Goal: Task Accomplishment & Management: Manage account settings

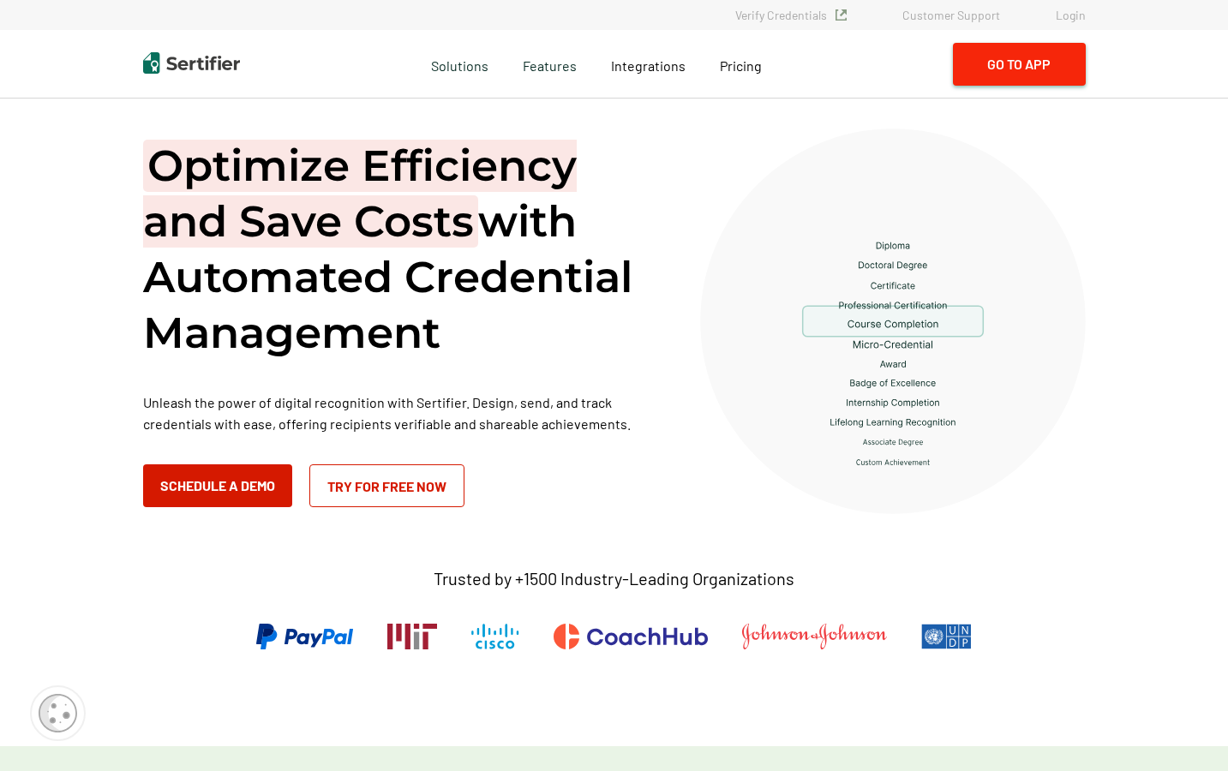
click at [1018, 69] on button "Go to App" at bounding box center [1019, 64] width 133 height 43
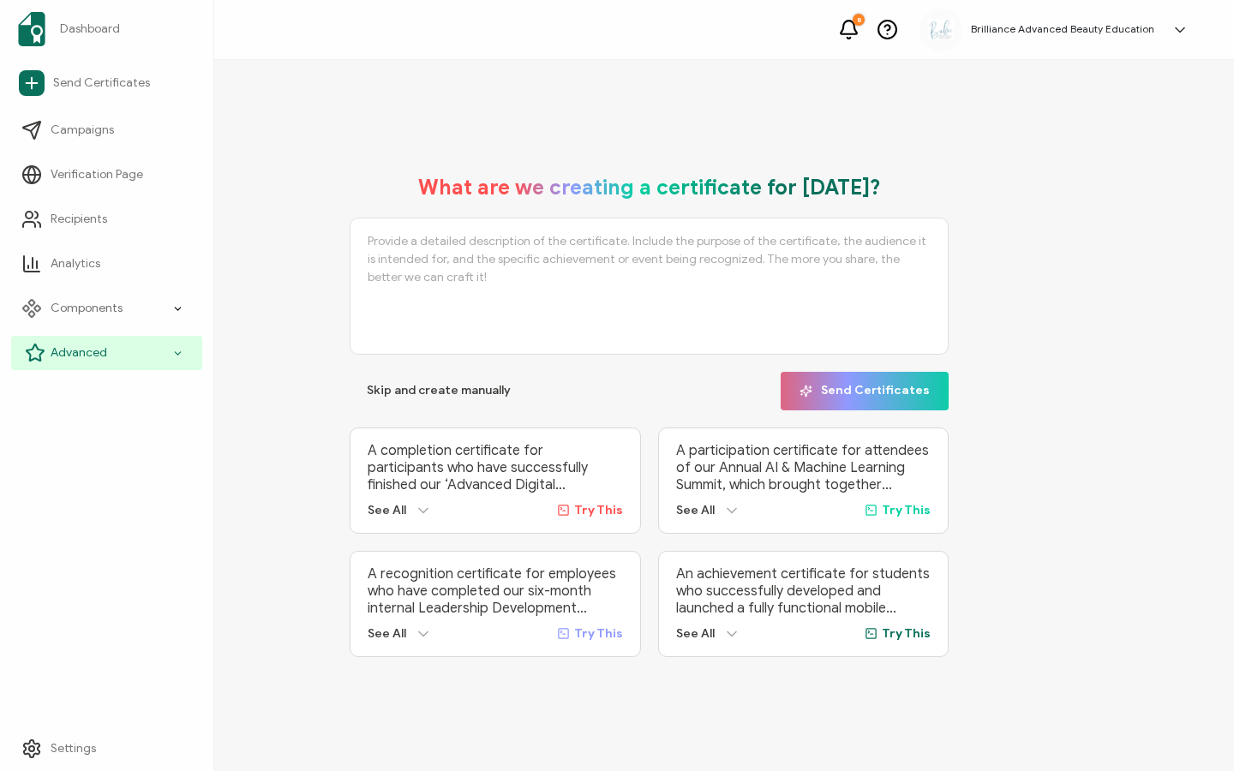
click at [39, 354] on icon at bounding box center [35, 353] width 21 height 21
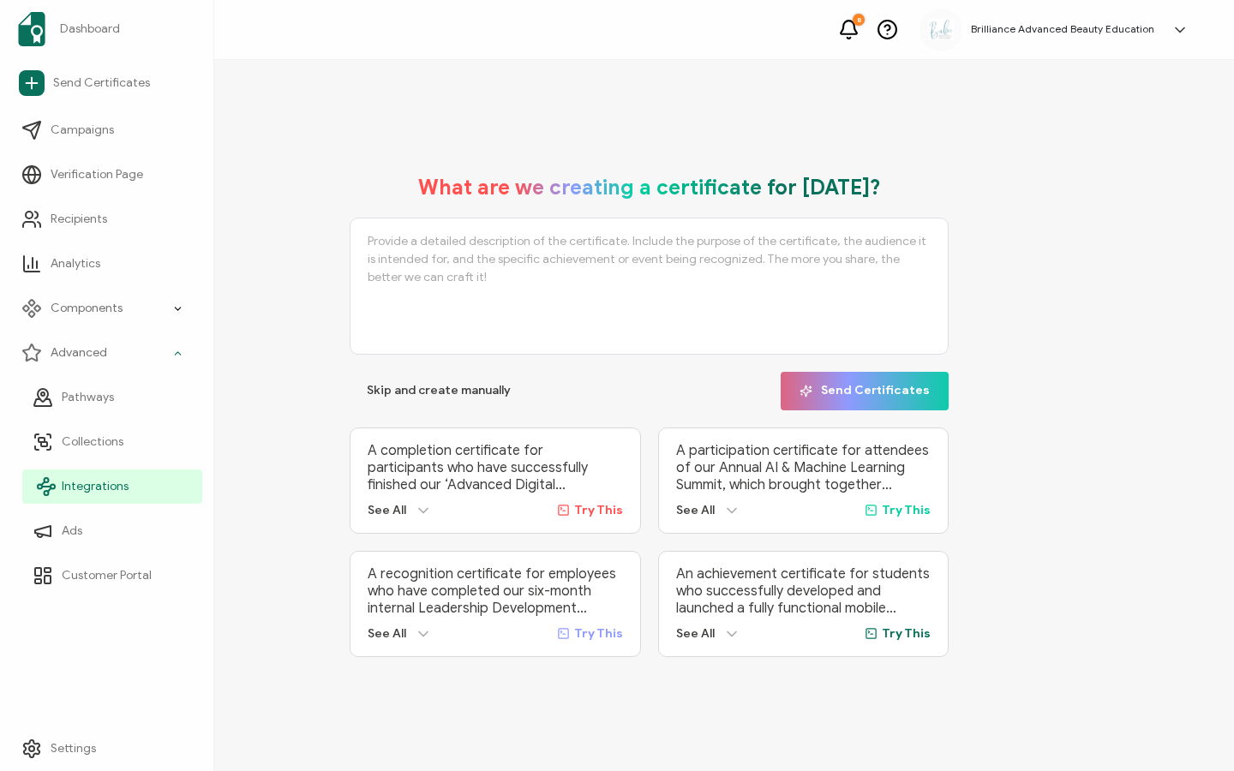
click at [57, 483] on link "Integrations" at bounding box center [112, 487] width 180 height 34
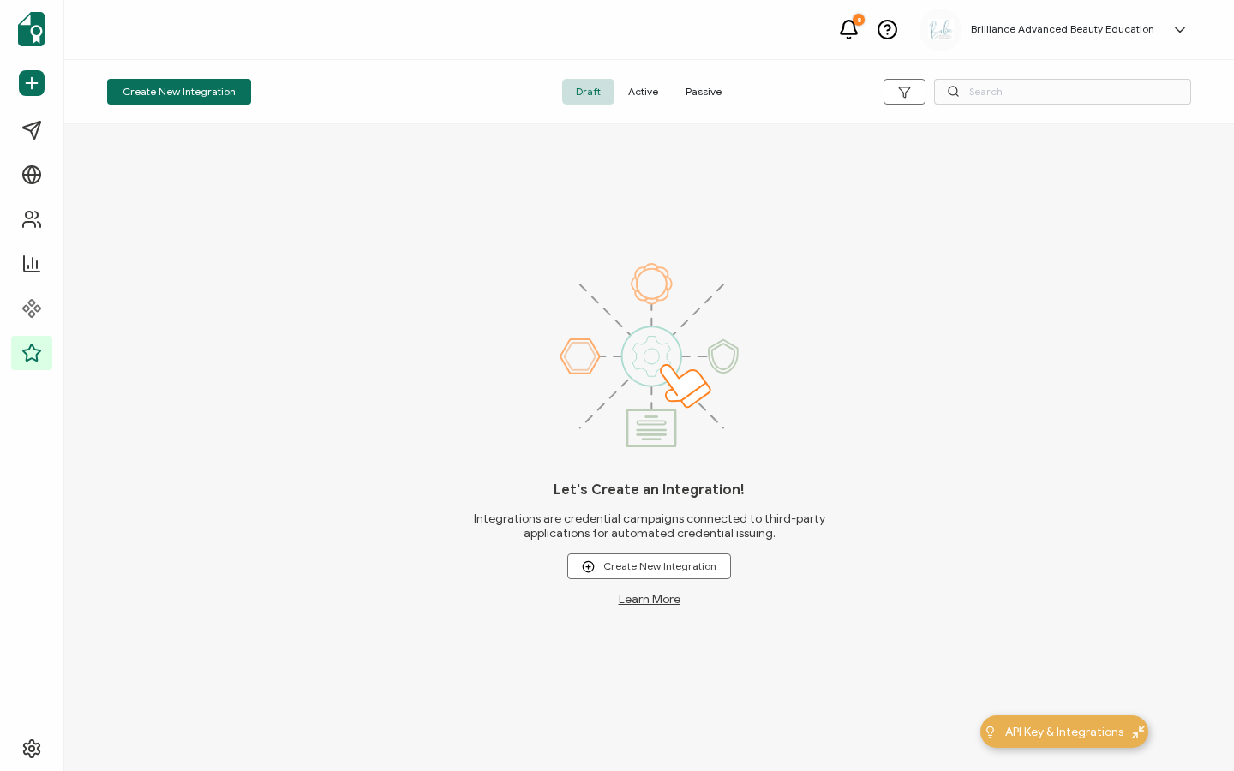
click at [652, 85] on span "Active" at bounding box center [643, 92] width 57 height 26
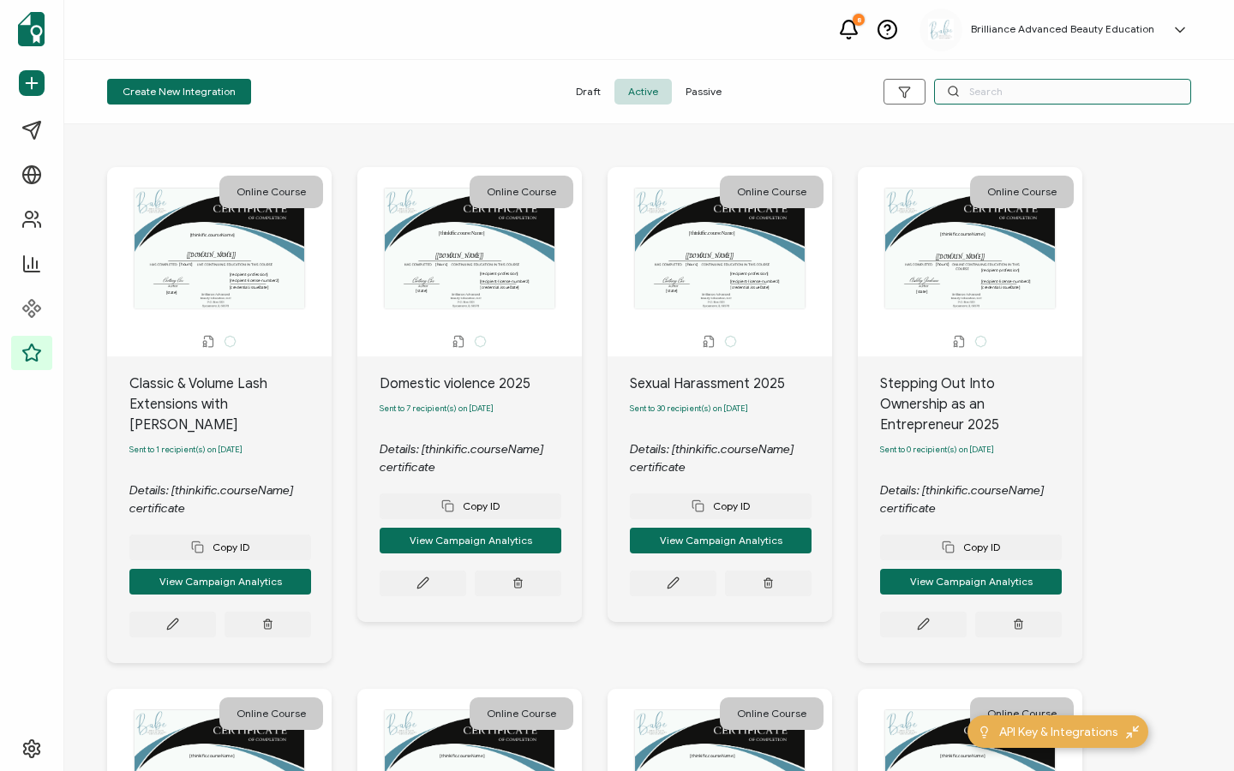
click at [991, 87] on input "text" at bounding box center [1062, 92] width 257 height 26
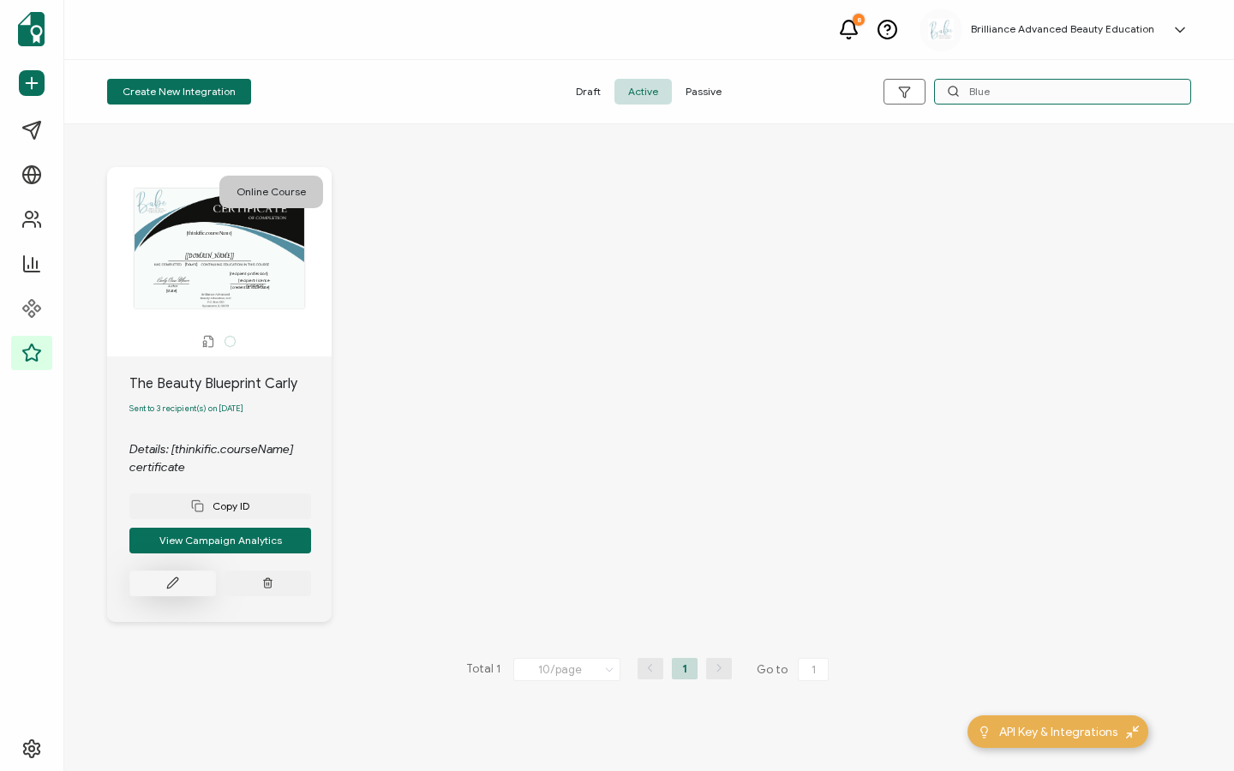
type input "Blue"
click at [161, 583] on button at bounding box center [172, 584] width 87 height 26
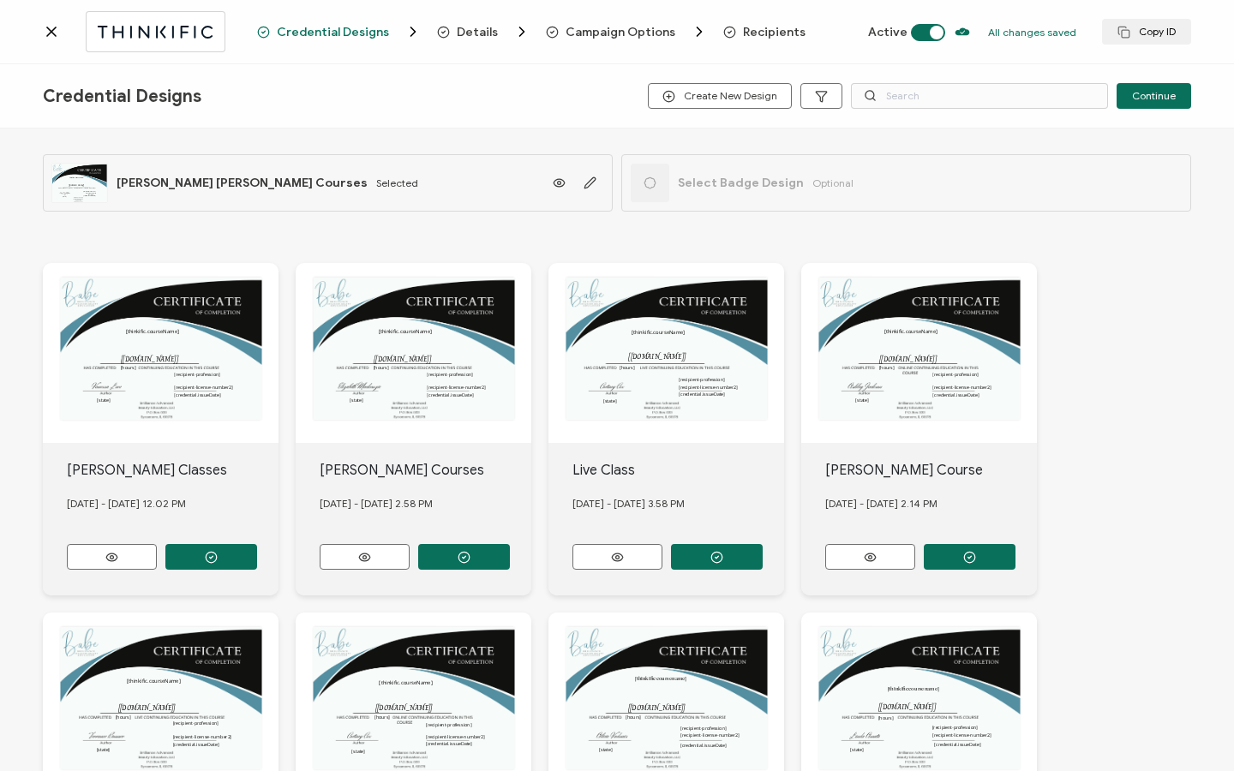
click at [778, 34] on span "Recipients" at bounding box center [774, 32] width 63 height 13
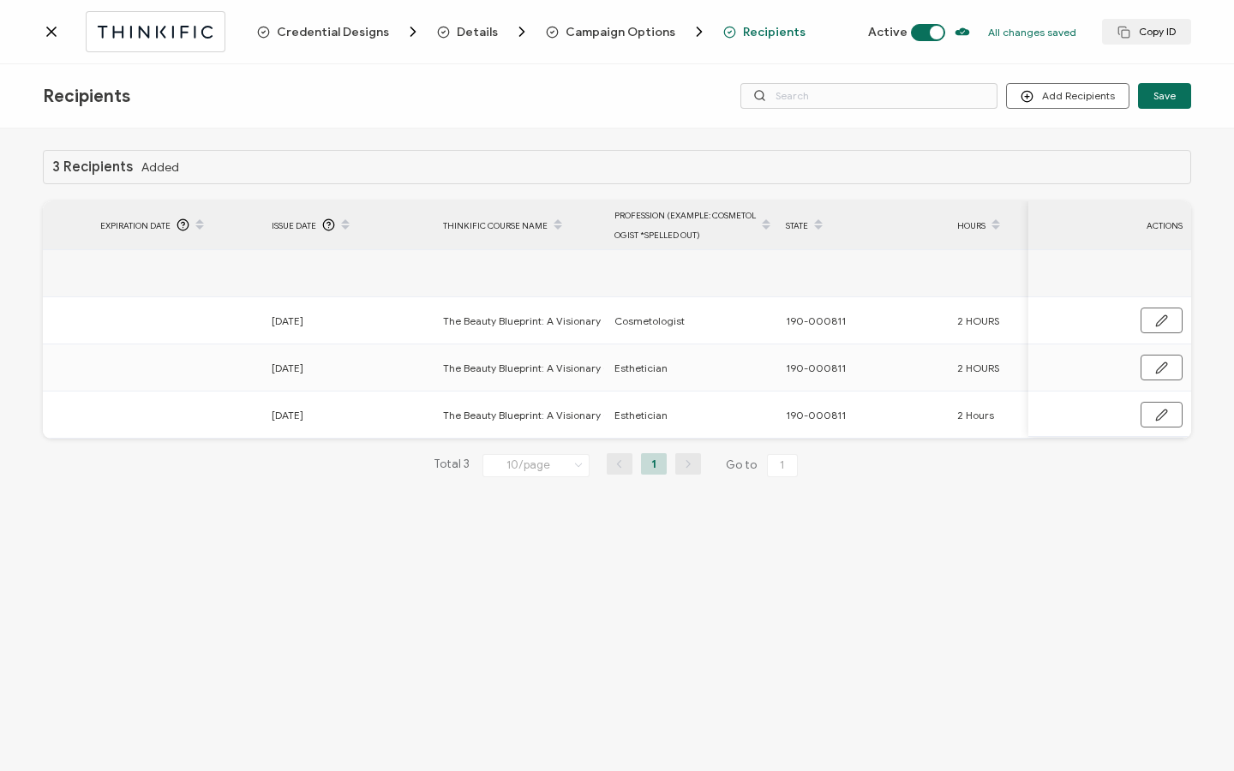
scroll to position [0, 569]
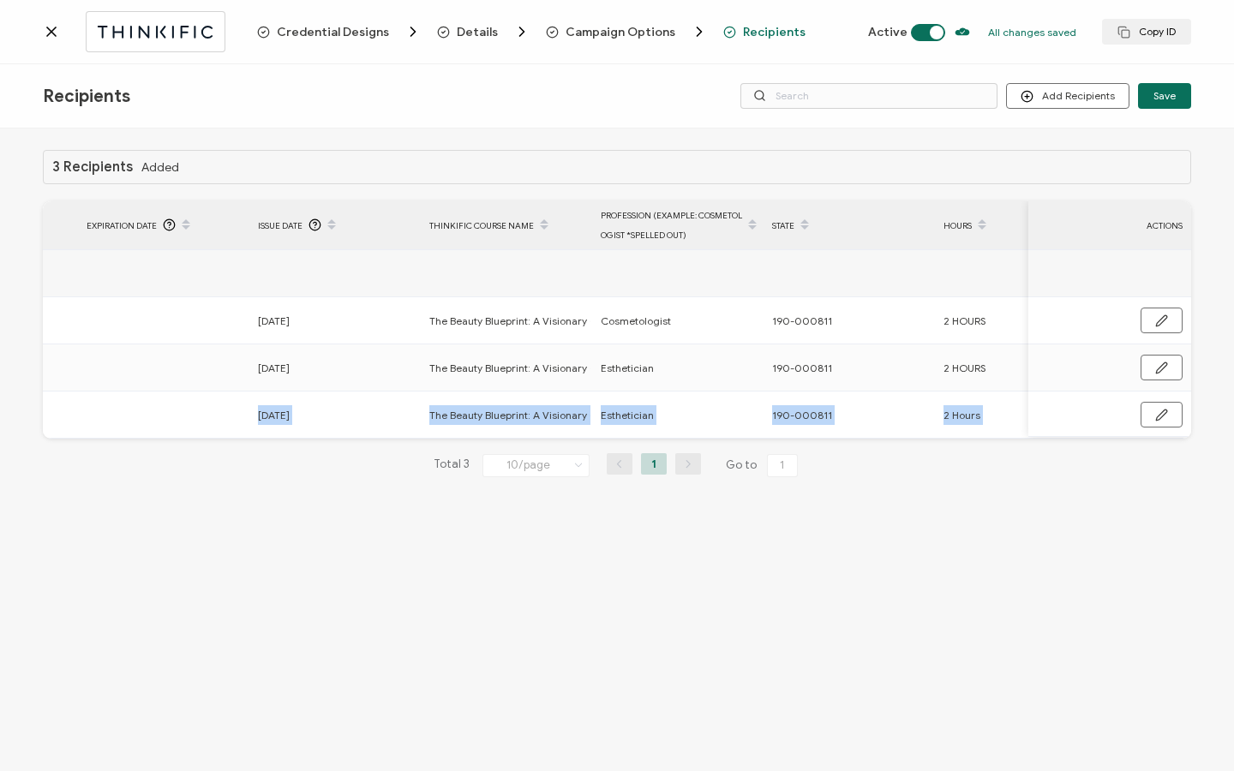
drag, startPoint x: 426, startPoint y: 443, endPoint x: 87, endPoint y: 435, distance: 339.5
click at [87, 435] on div "3 Recipients Added FULL NAME EMAIL Status Expiration Date Issue Date Thinkific …" at bounding box center [617, 327] width 1149 height 355
click at [56, 29] on icon at bounding box center [51, 31] width 17 height 17
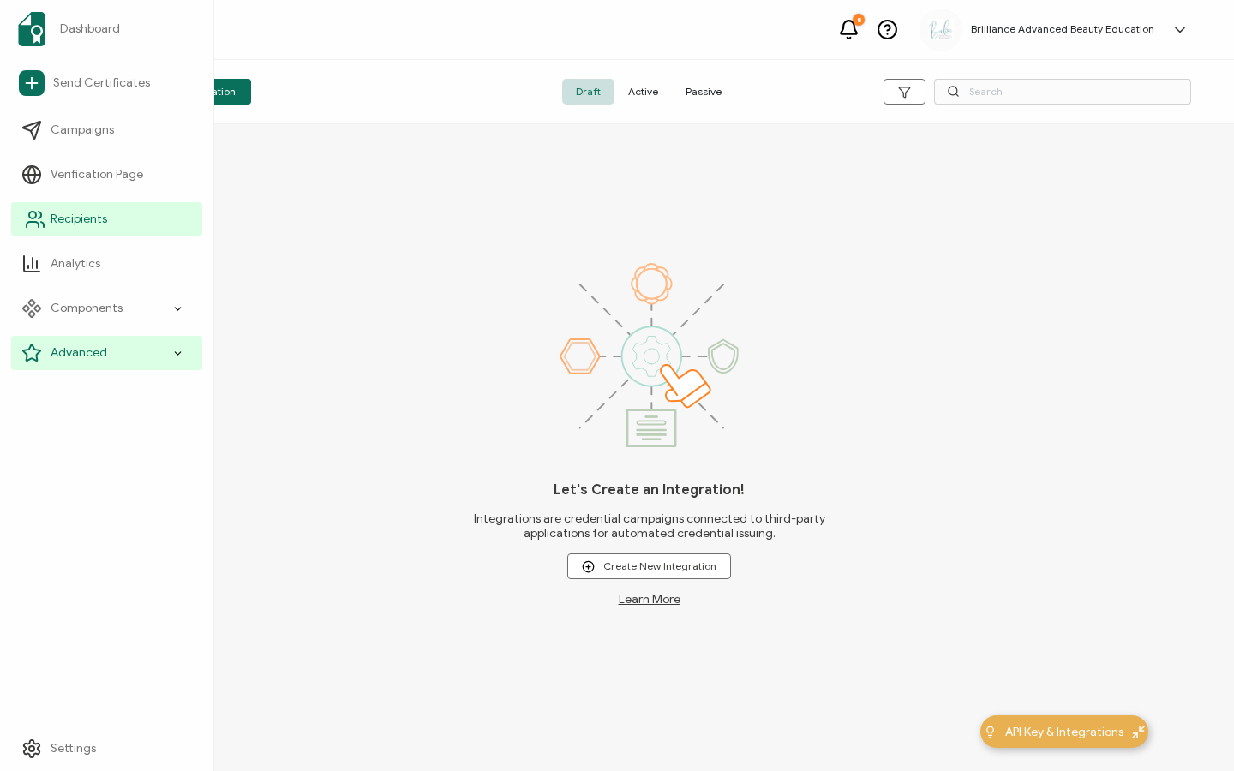
click at [95, 225] on span "Recipients" at bounding box center [79, 219] width 57 height 17
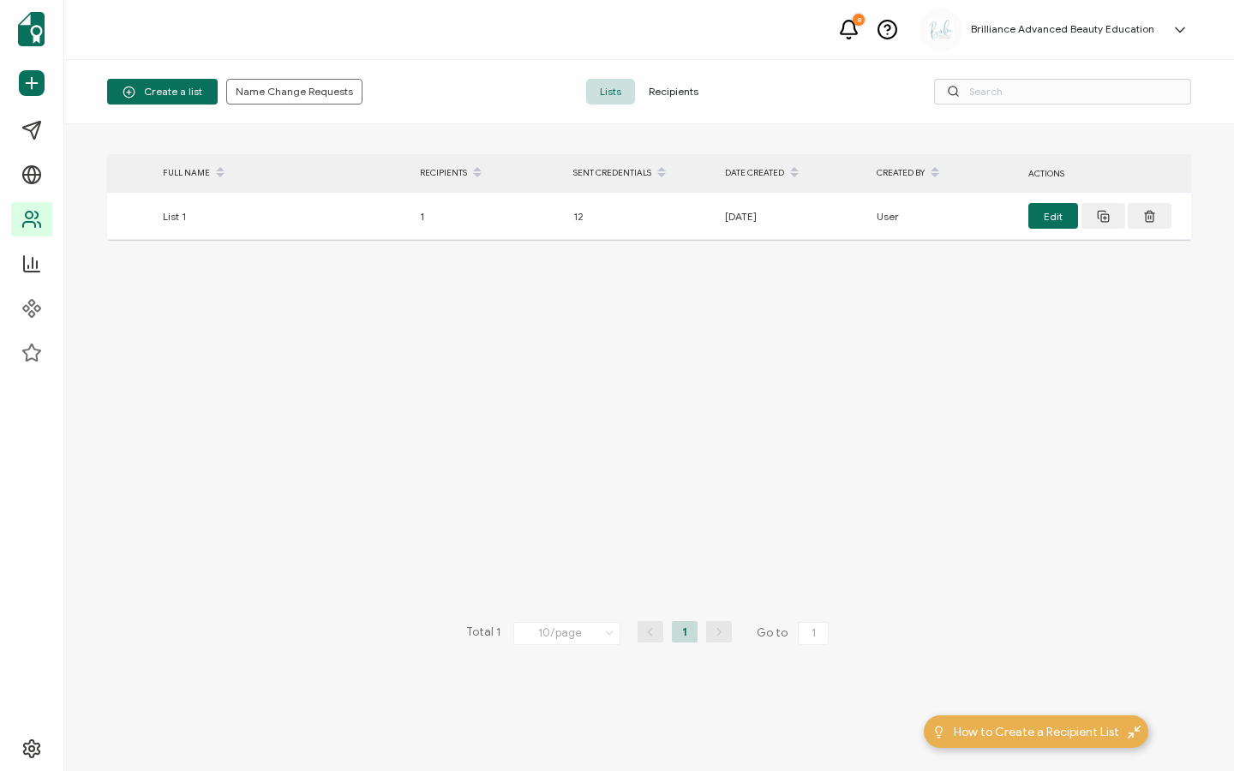
click at [691, 95] on span "Recipients" at bounding box center [673, 92] width 77 height 26
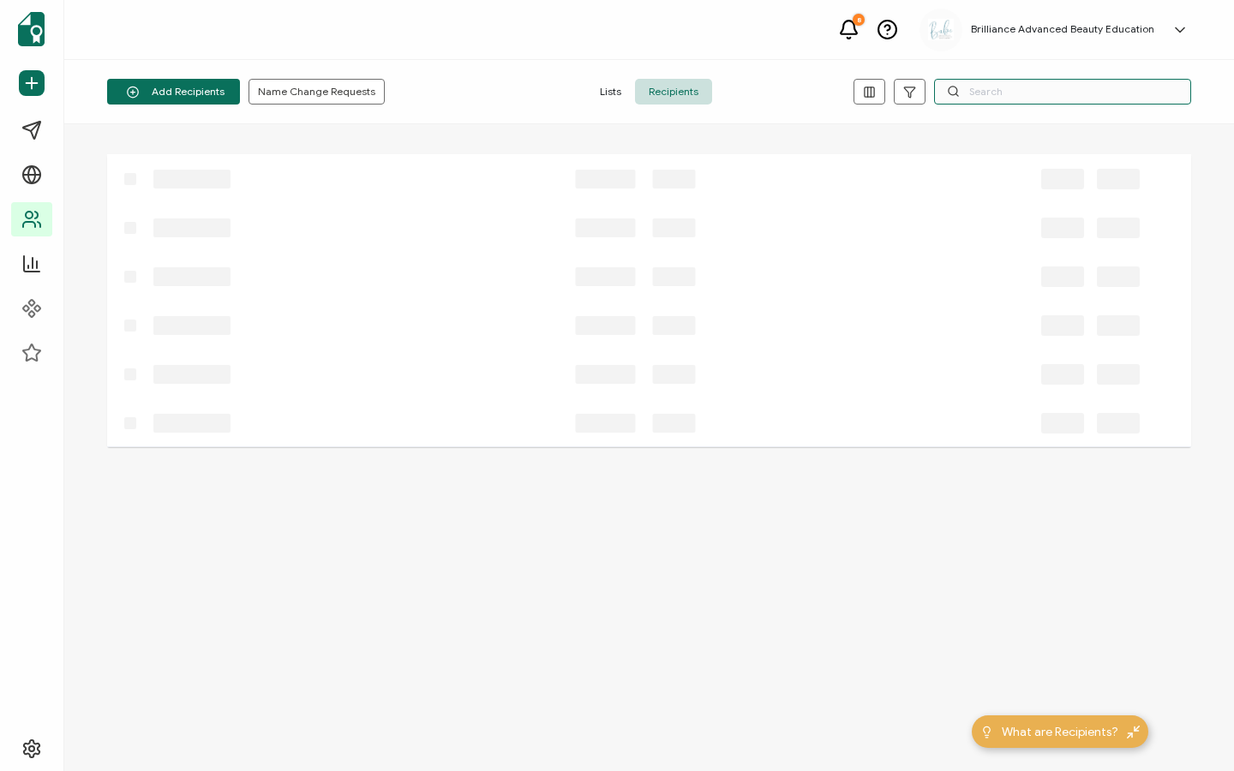
click at [973, 97] on input "text" at bounding box center [1062, 92] width 257 height 26
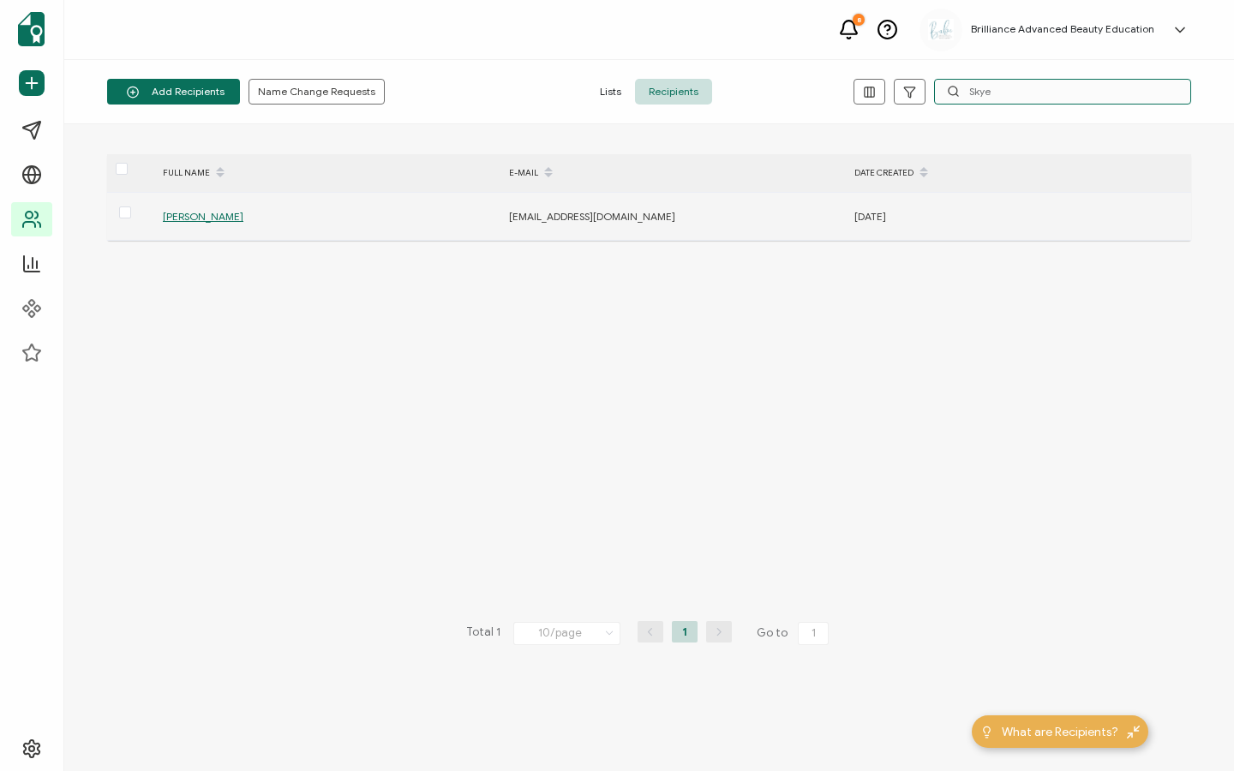
type input "Skye"
click at [211, 222] on span "[PERSON_NAME]" at bounding box center [203, 216] width 81 height 13
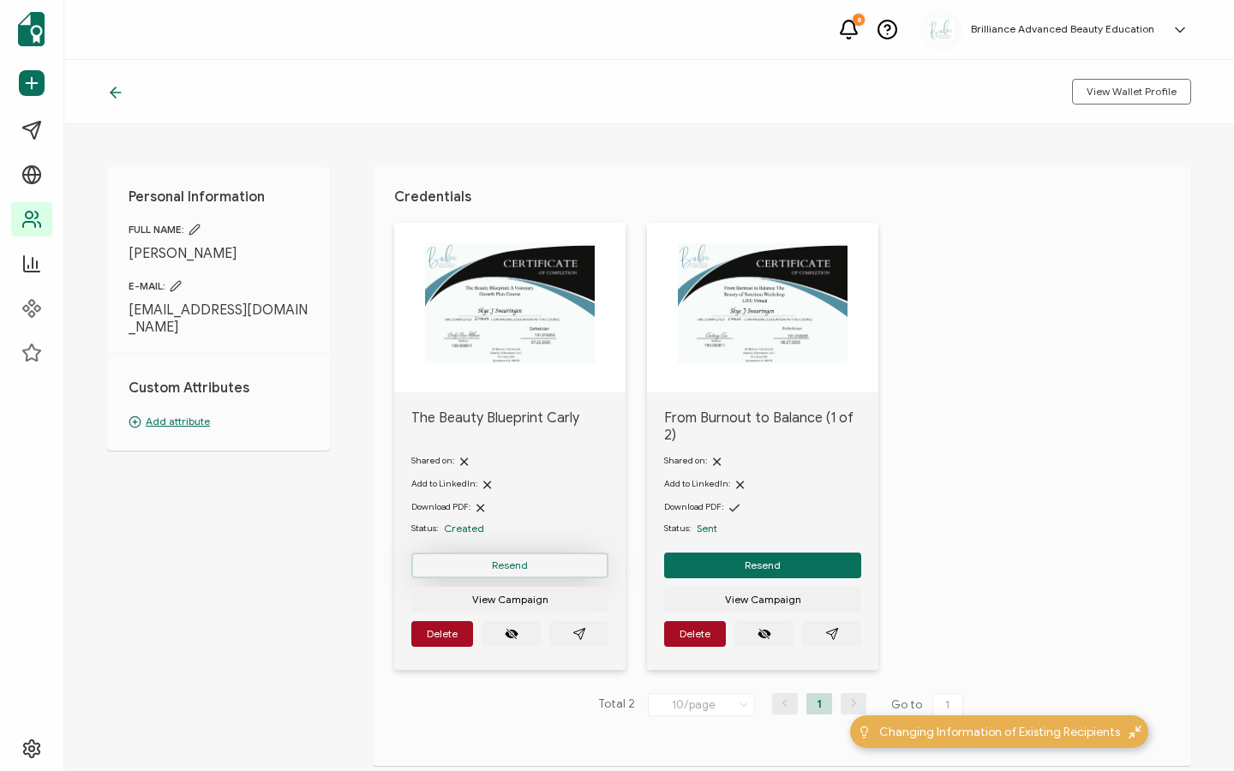
click at [514, 561] on span "Resend" at bounding box center [510, 566] width 36 height 10
click at [469, 553] on button "Resend" at bounding box center [509, 566] width 197 height 26
click at [125, 88] on div at bounding box center [120, 91] width 26 height 17
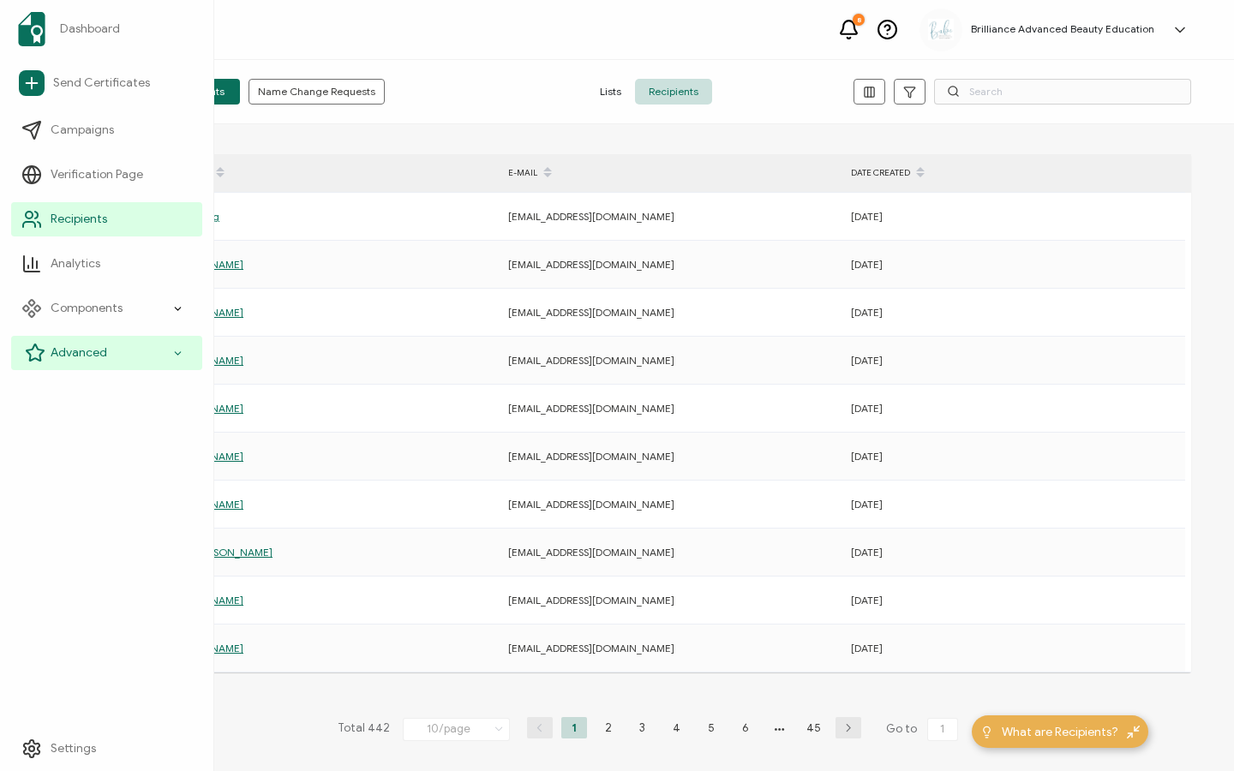
click at [41, 345] on icon at bounding box center [35, 353] width 21 height 21
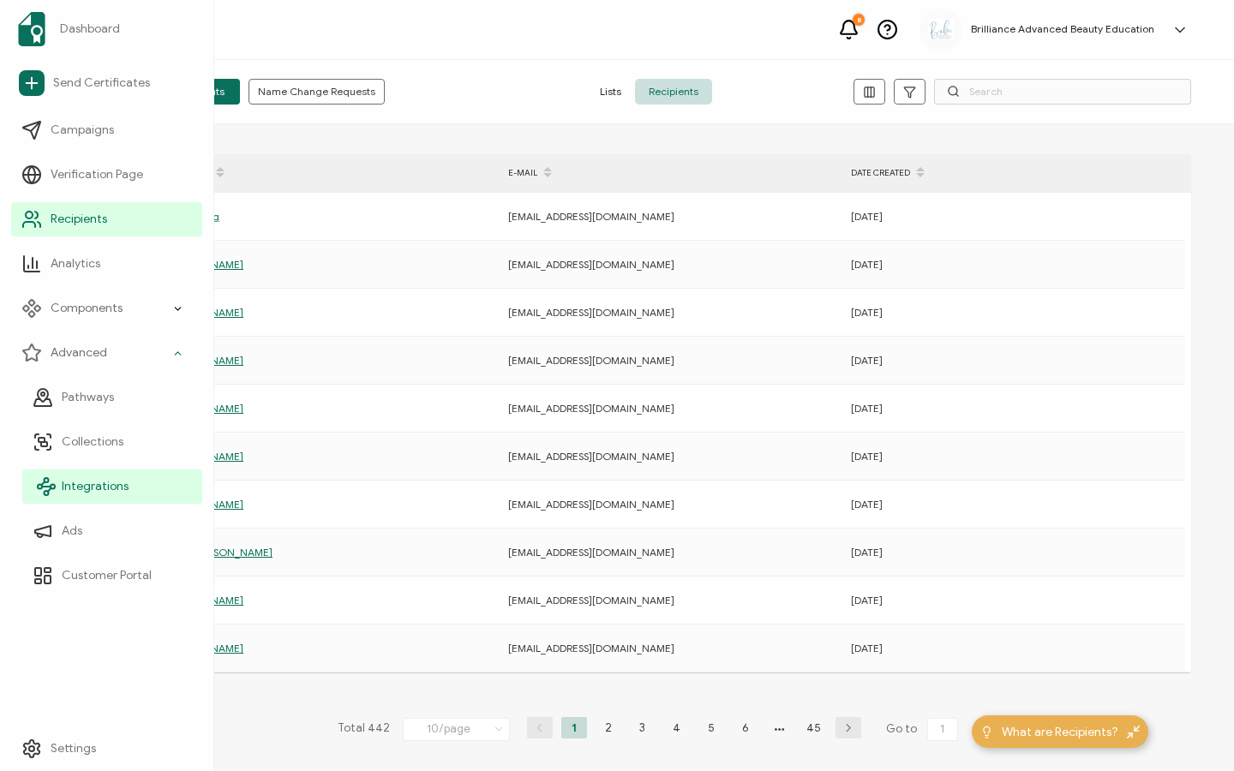
click at [103, 498] on link "Integrations" at bounding box center [112, 487] width 180 height 34
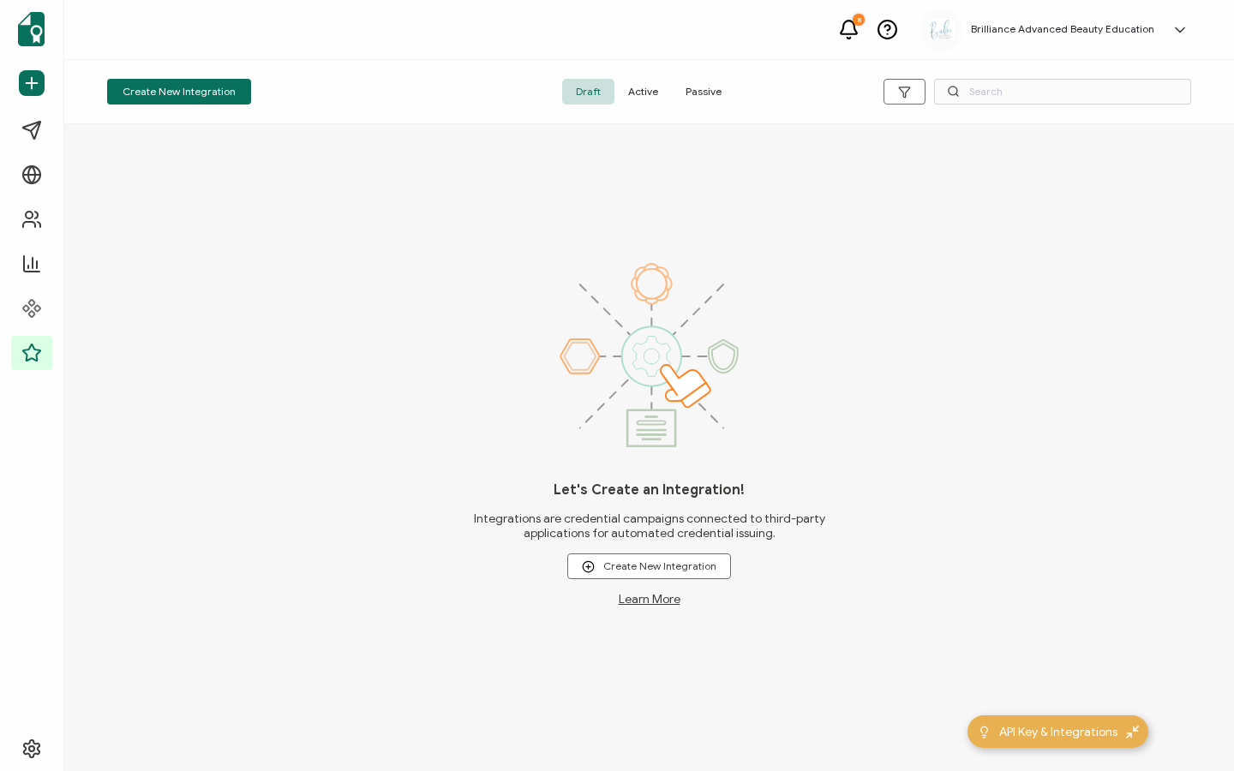
click at [650, 95] on span "Active" at bounding box center [643, 92] width 57 height 26
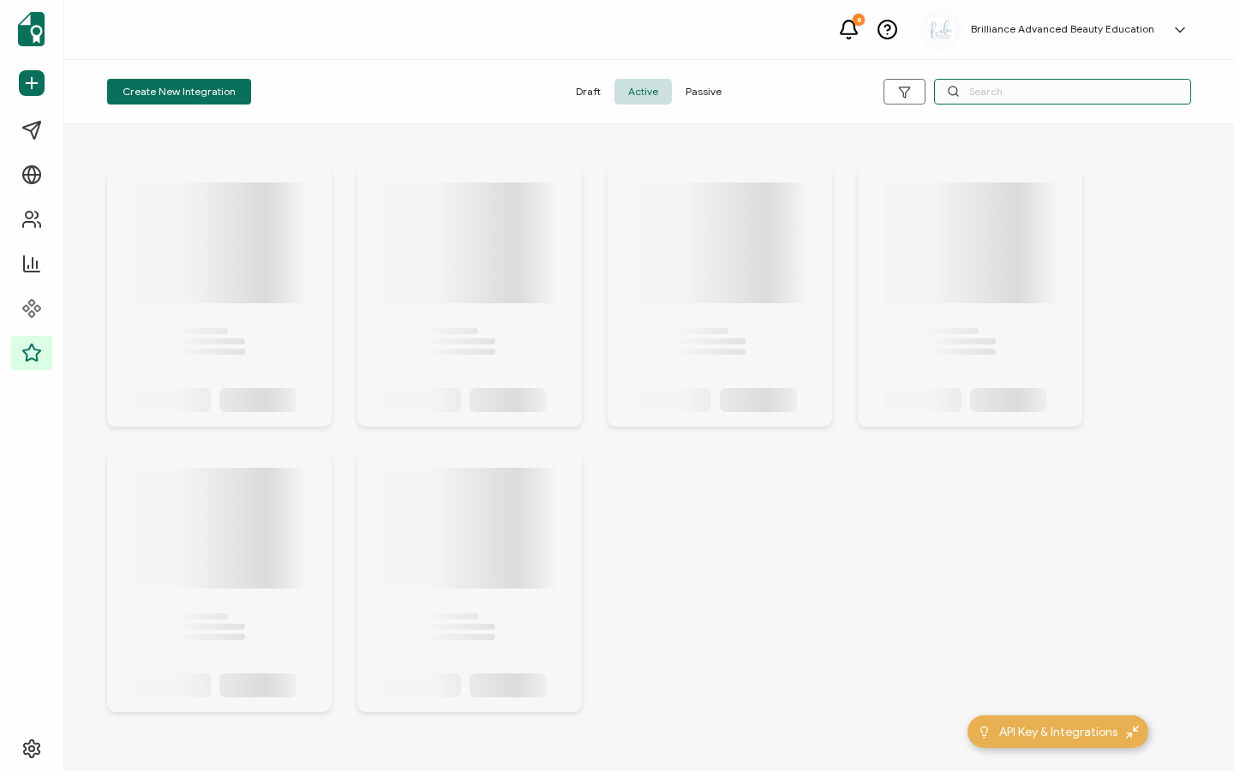
click at [984, 93] on input "text" at bounding box center [1062, 92] width 257 height 26
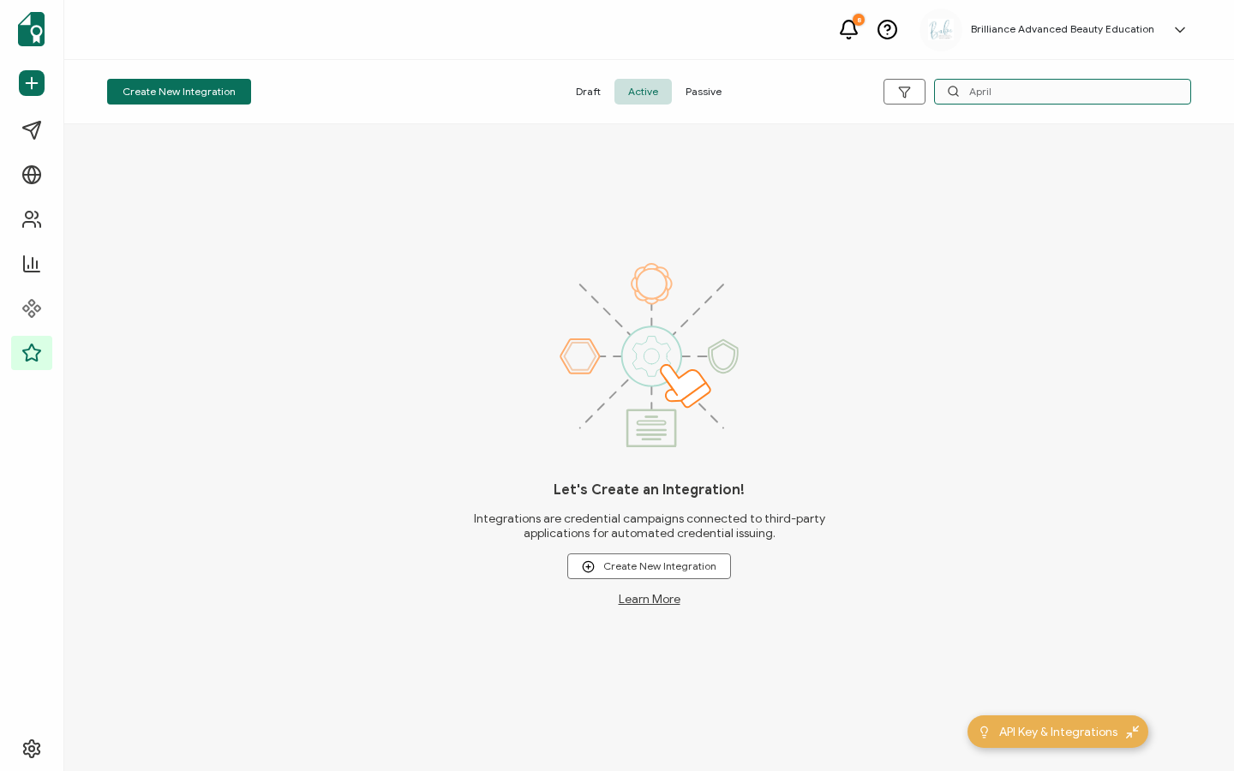
drag, startPoint x: 1068, startPoint y: 101, endPoint x: 941, endPoint y: 101, distance: 126.9
click at [941, 101] on input "April" at bounding box center [1062, 92] width 257 height 26
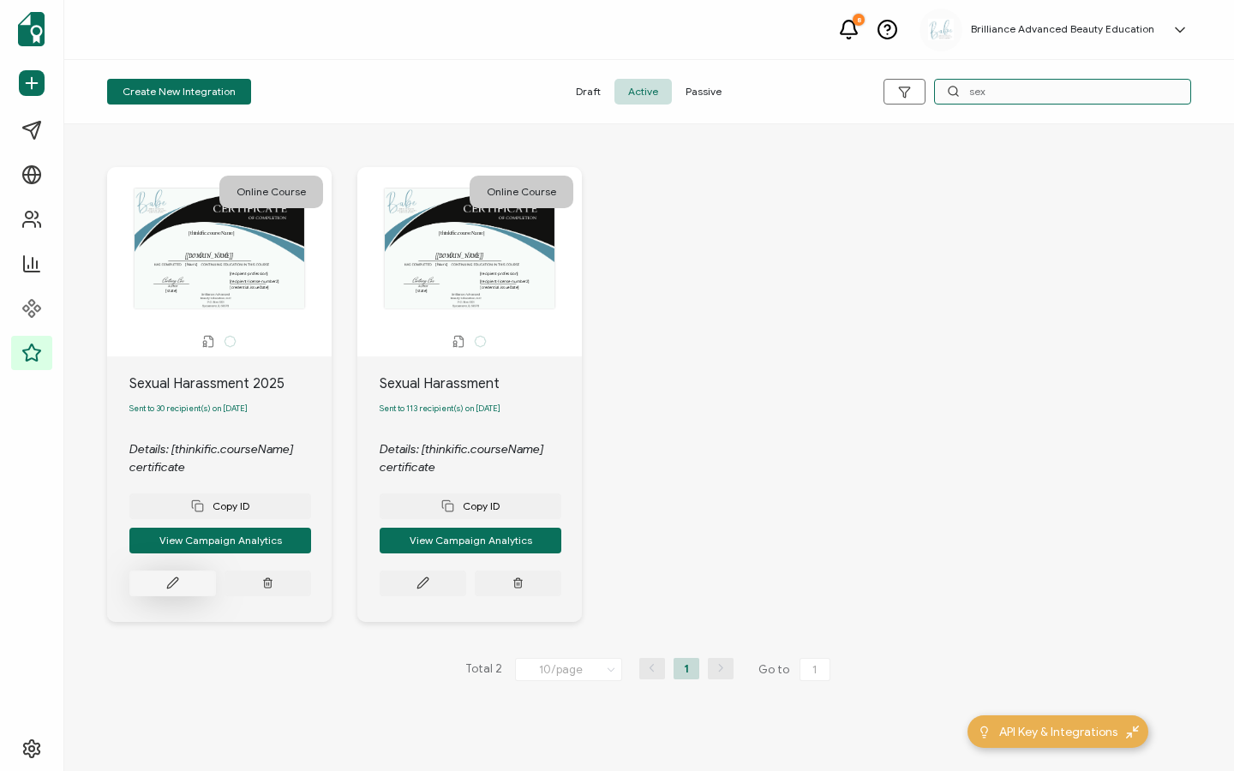
type input "sex"
click at [175, 588] on icon at bounding box center [172, 584] width 10 height 10
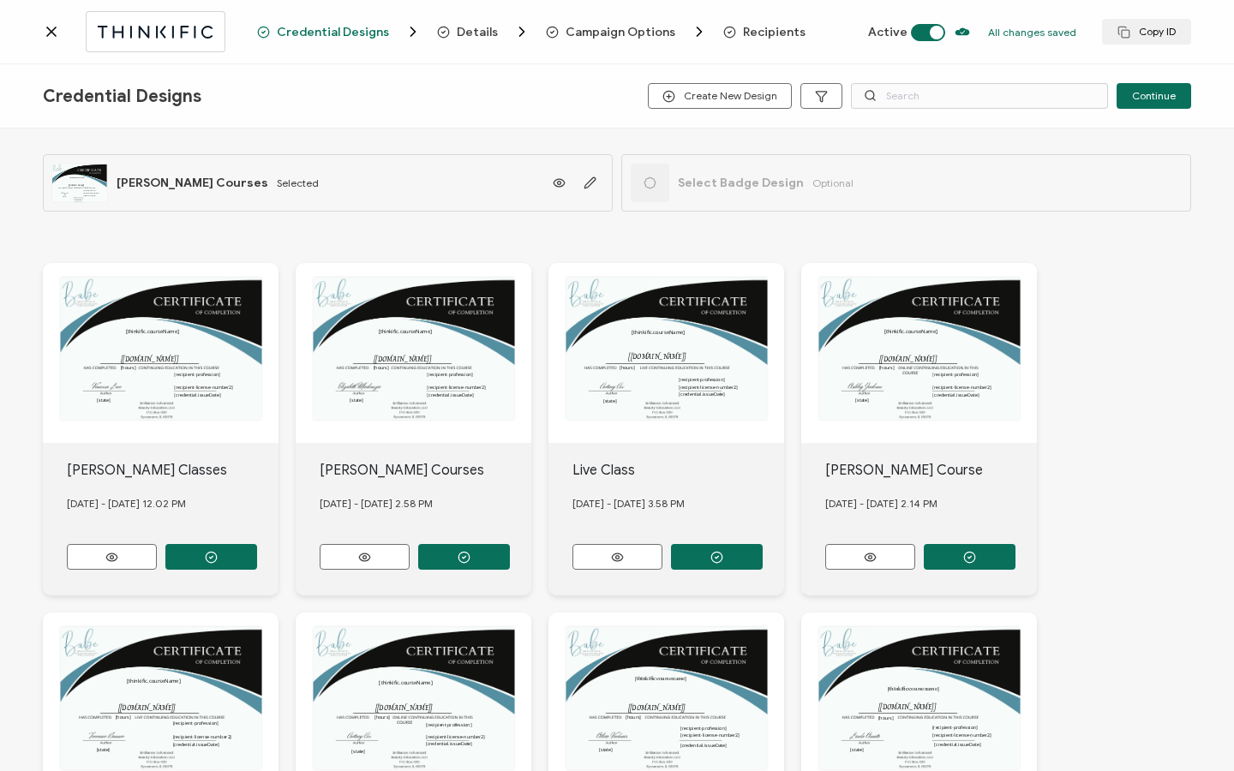
click at [766, 32] on span "Recipients" at bounding box center [774, 32] width 63 height 13
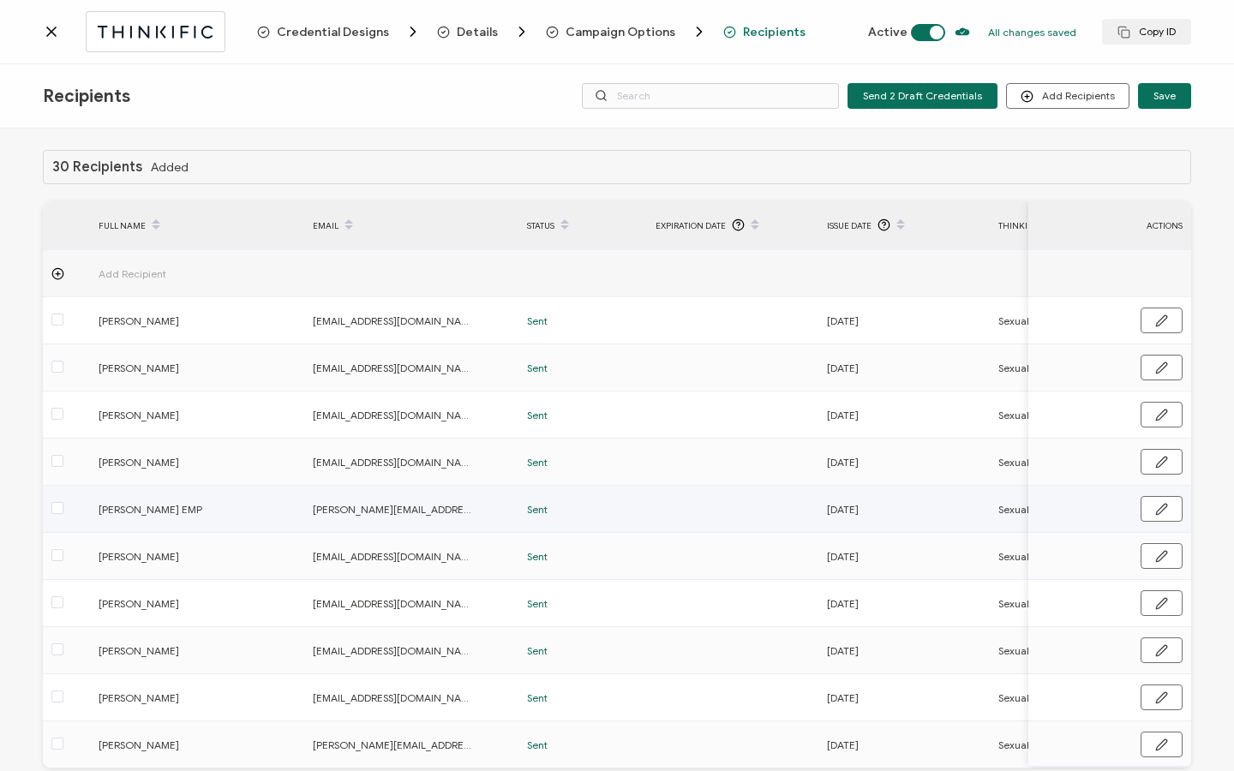
scroll to position [87, 0]
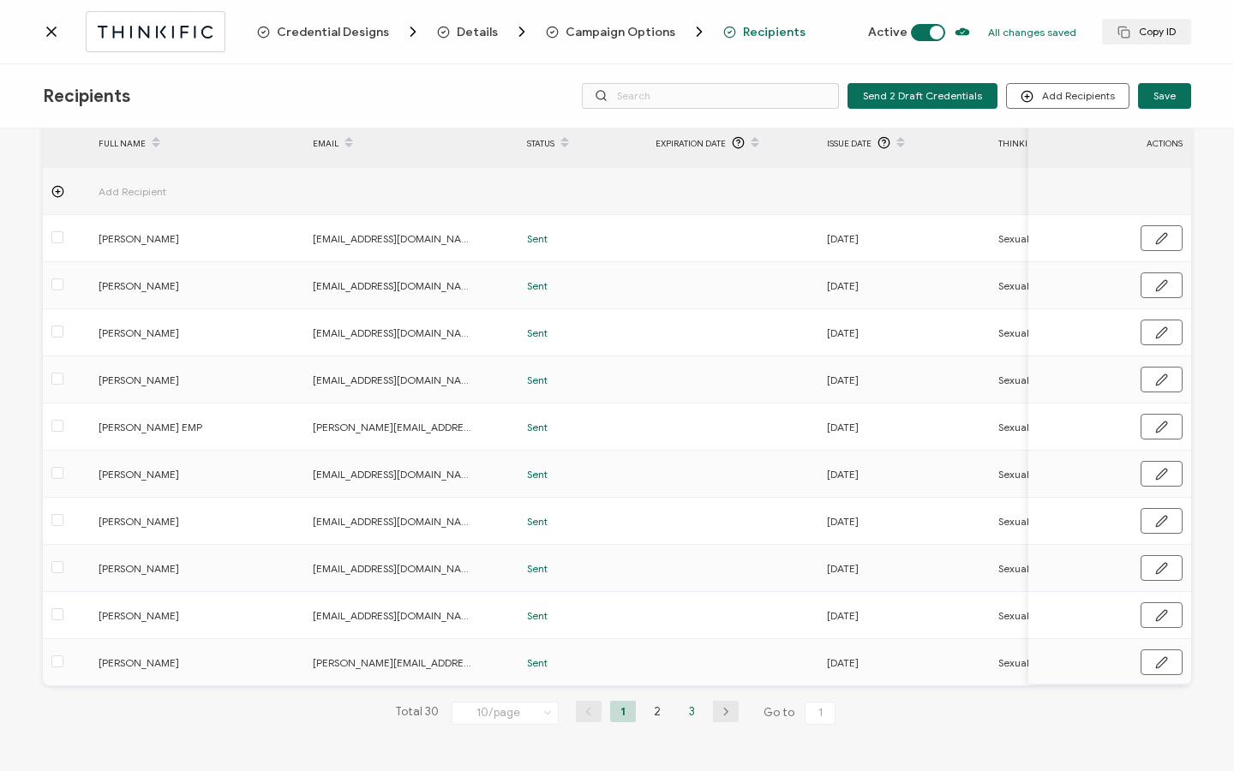
click at [679, 705] on li "3" at bounding box center [692, 711] width 26 height 21
drag, startPoint x: 616, startPoint y: 687, endPoint x: 753, endPoint y: 687, distance: 136.3
click at [753, 687] on div "30 Recipients Added FULL NAME EMAIL Status Expiration Date Issue Date Thinkific…" at bounding box center [617, 410] width 1149 height 685
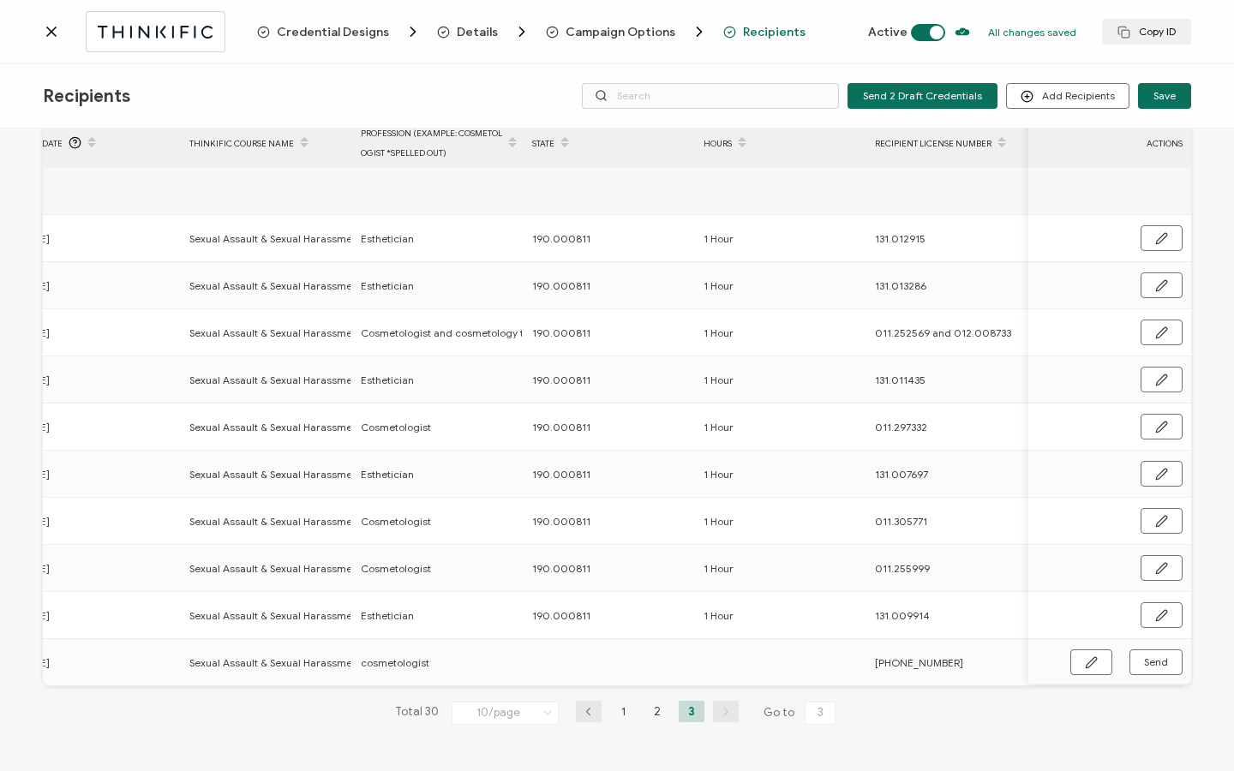
scroll to position [0, 811]
click at [1085, 657] on icon "button" at bounding box center [1091, 663] width 13 height 13
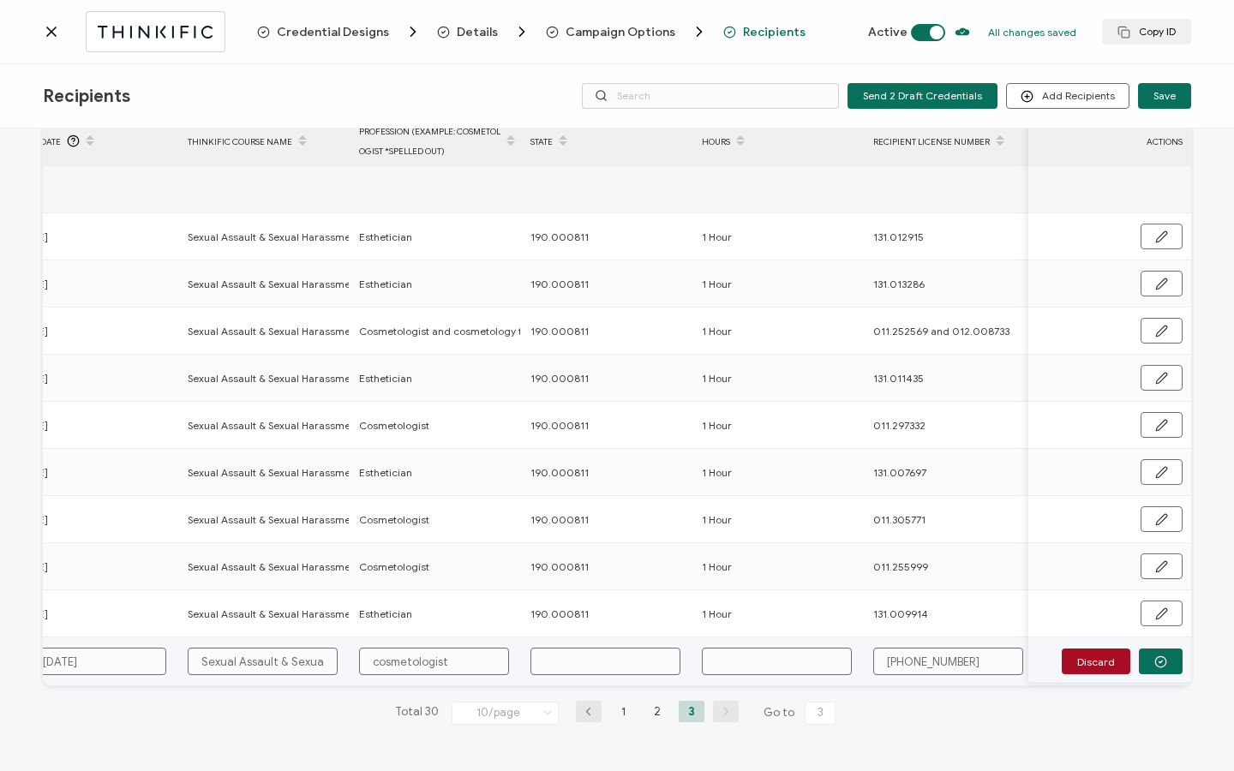
scroll to position [88, 0]
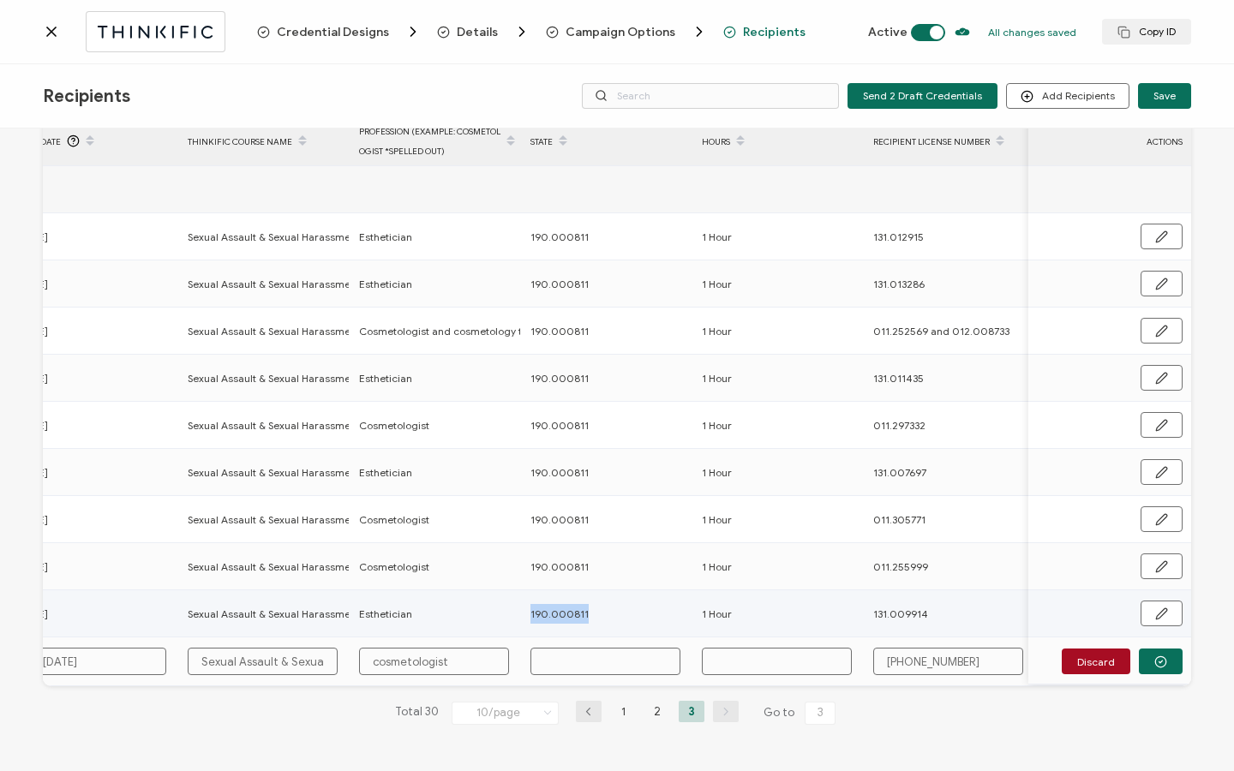
drag, startPoint x: 522, startPoint y: 611, endPoint x: 594, endPoint y: 614, distance: 72.1
click at [594, 614] on div "190.000811" at bounding box center [607, 614] width 170 height 20
copy span "190.000811"
click at [561, 648] on input "text" at bounding box center [606, 661] width 150 height 27
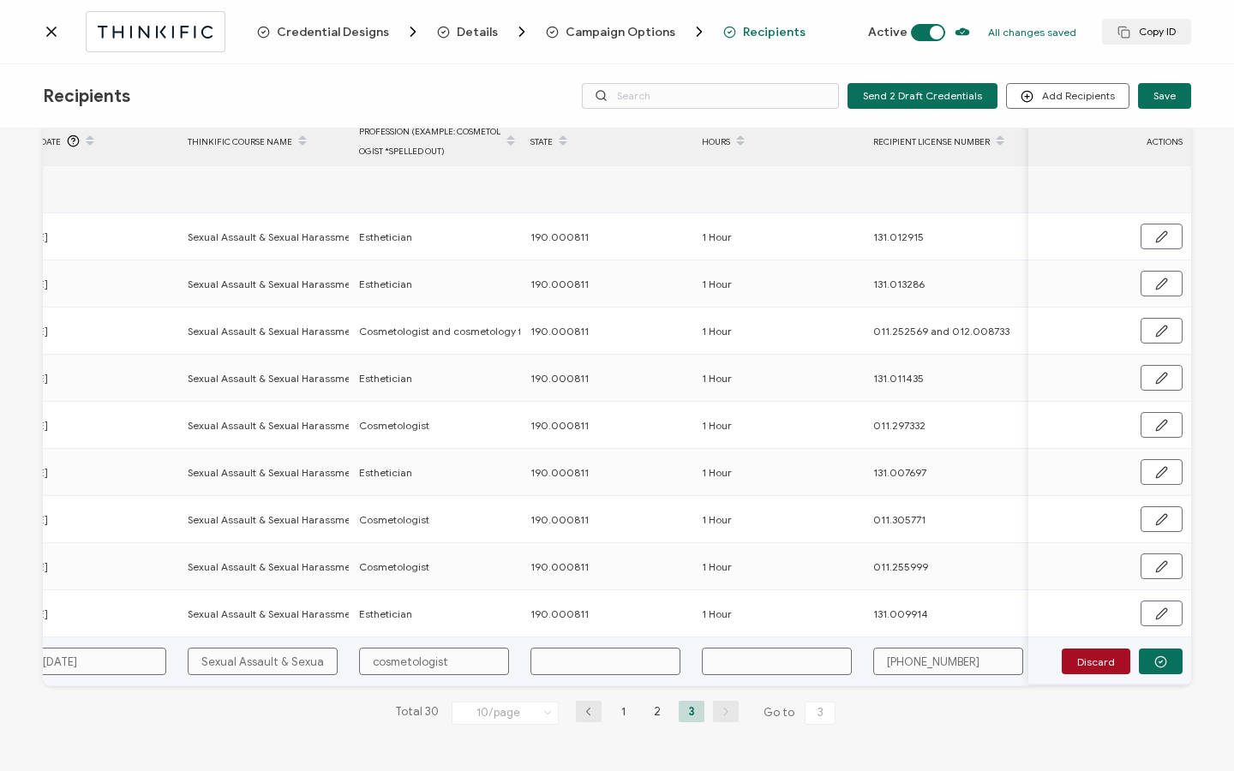
paste input "190.000811"
type input "190.000811"
click at [709, 648] on input "text" at bounding box center [777, 661] width 150 height 27
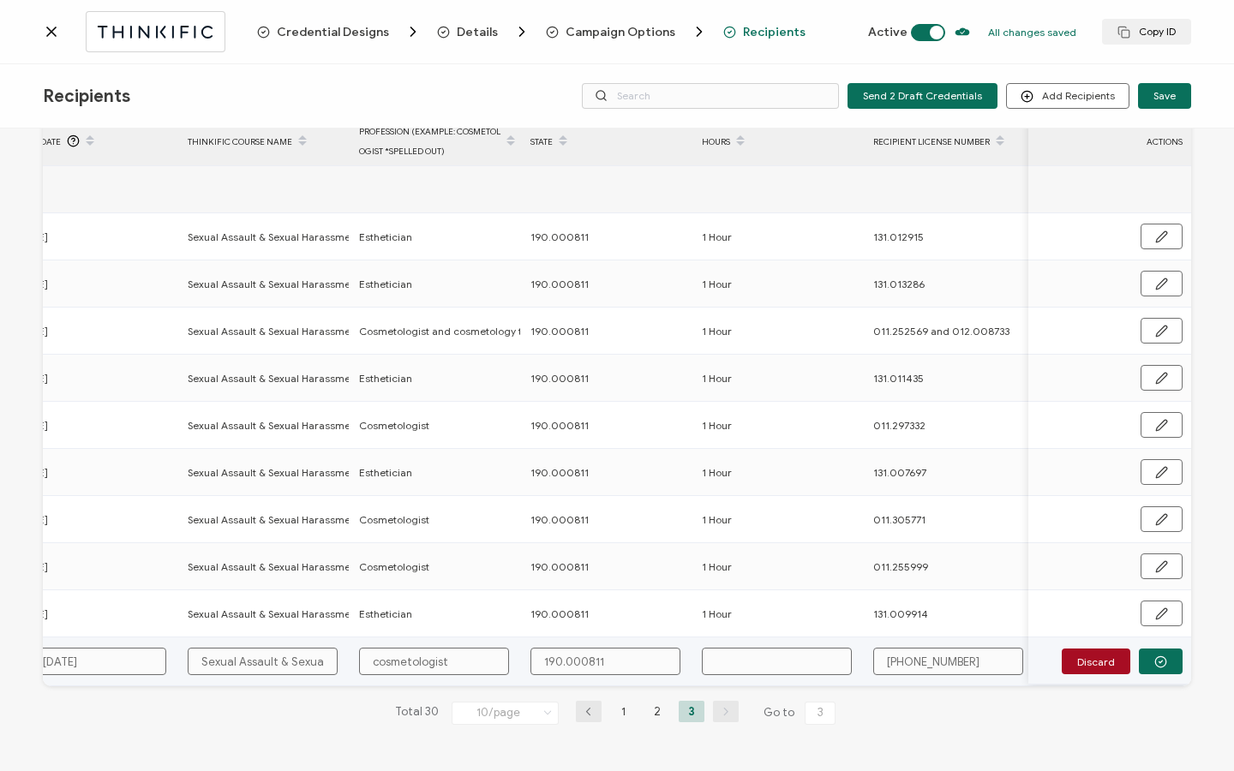
type input "1"
type input "1 H"
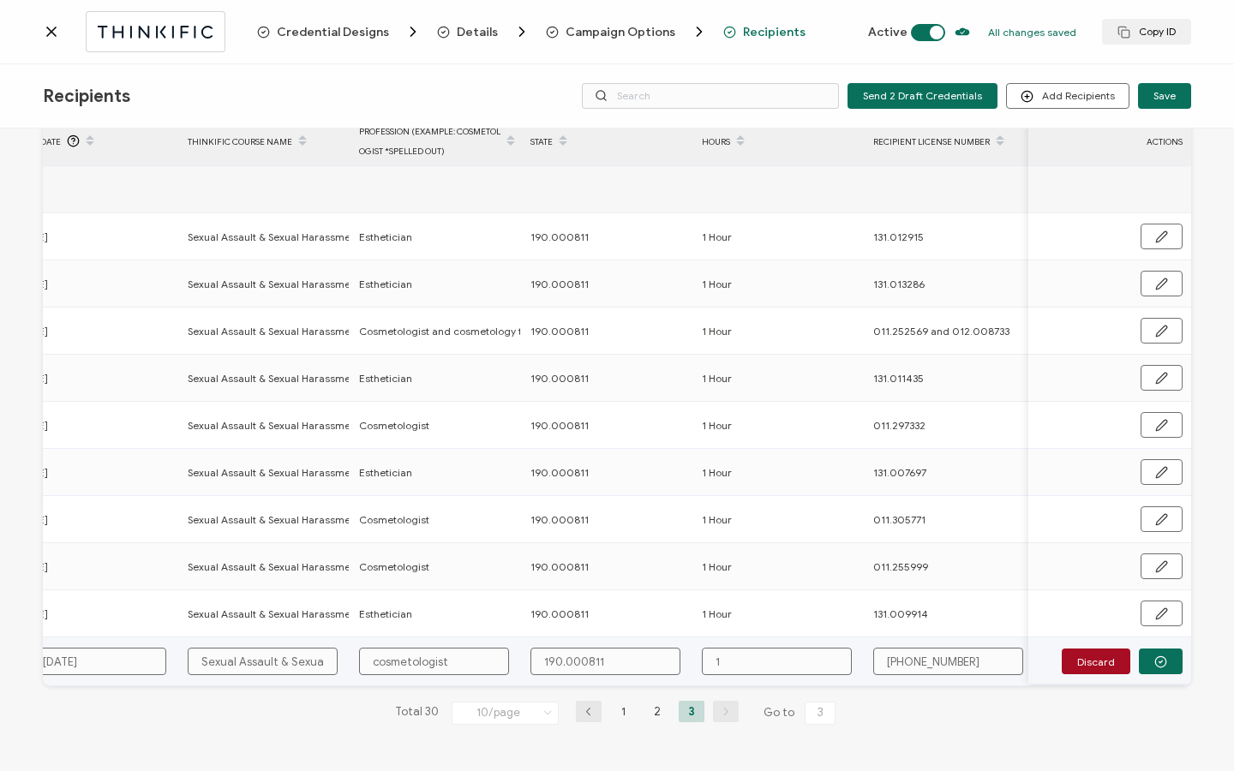
type input "1 H"
type input "1 Ho"
type input "1 Hou"
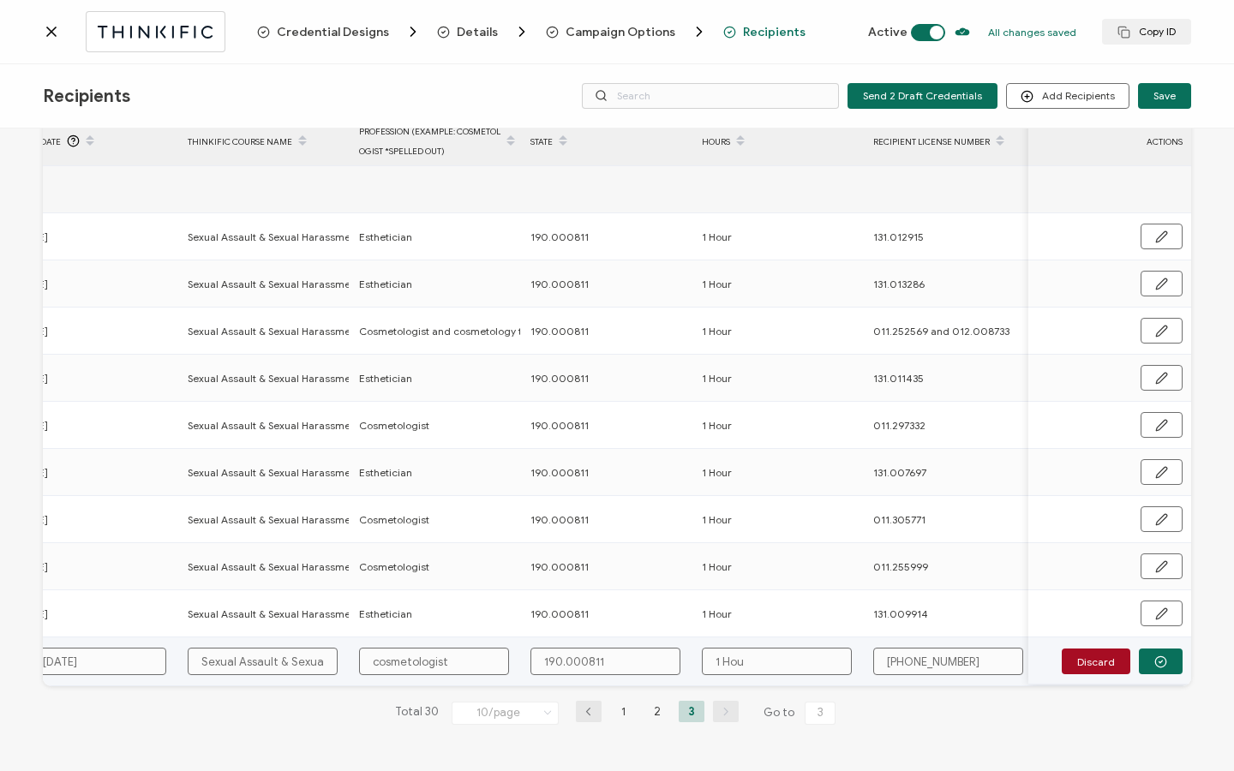
type input "1 Hour"
click at [931, 662] on input "[PHONE_NUMBER]" at bounding box center [949, 661] width 150 height 27
type input "011-232181"
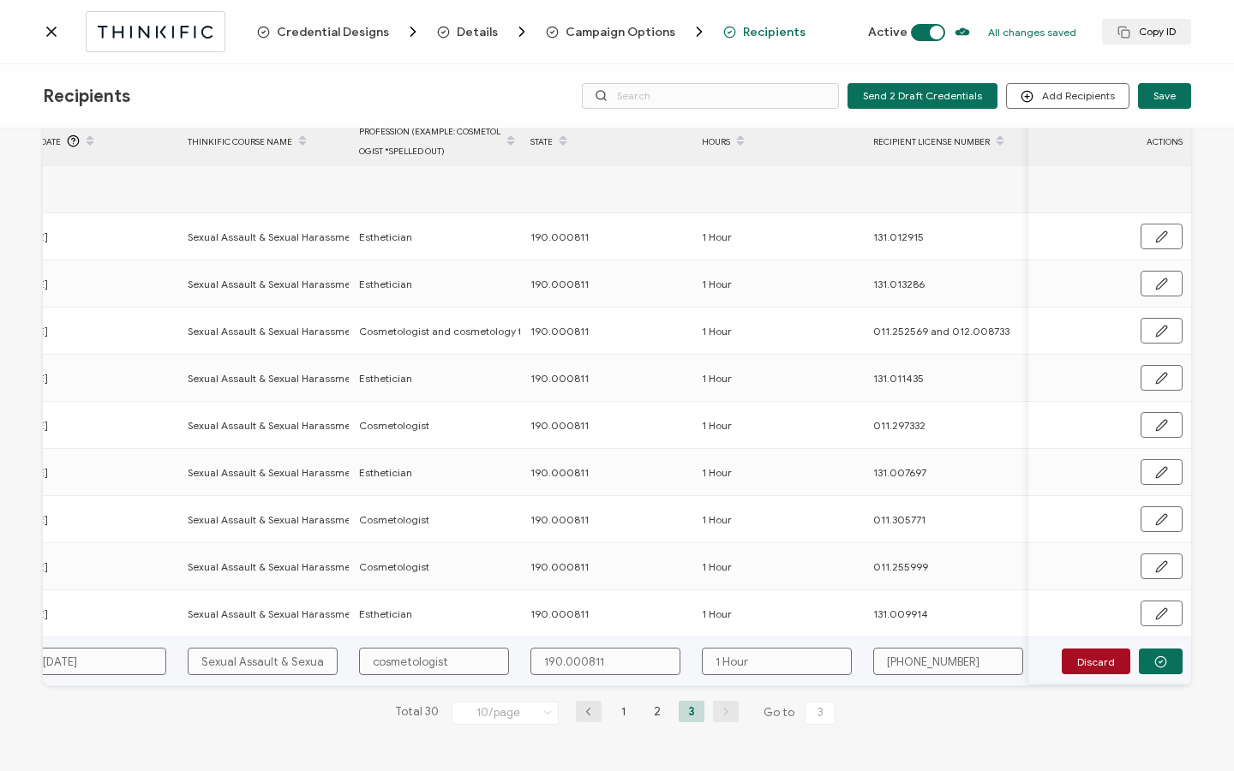
type input "011-232181"
type input "011232181"
type input "011.232181"
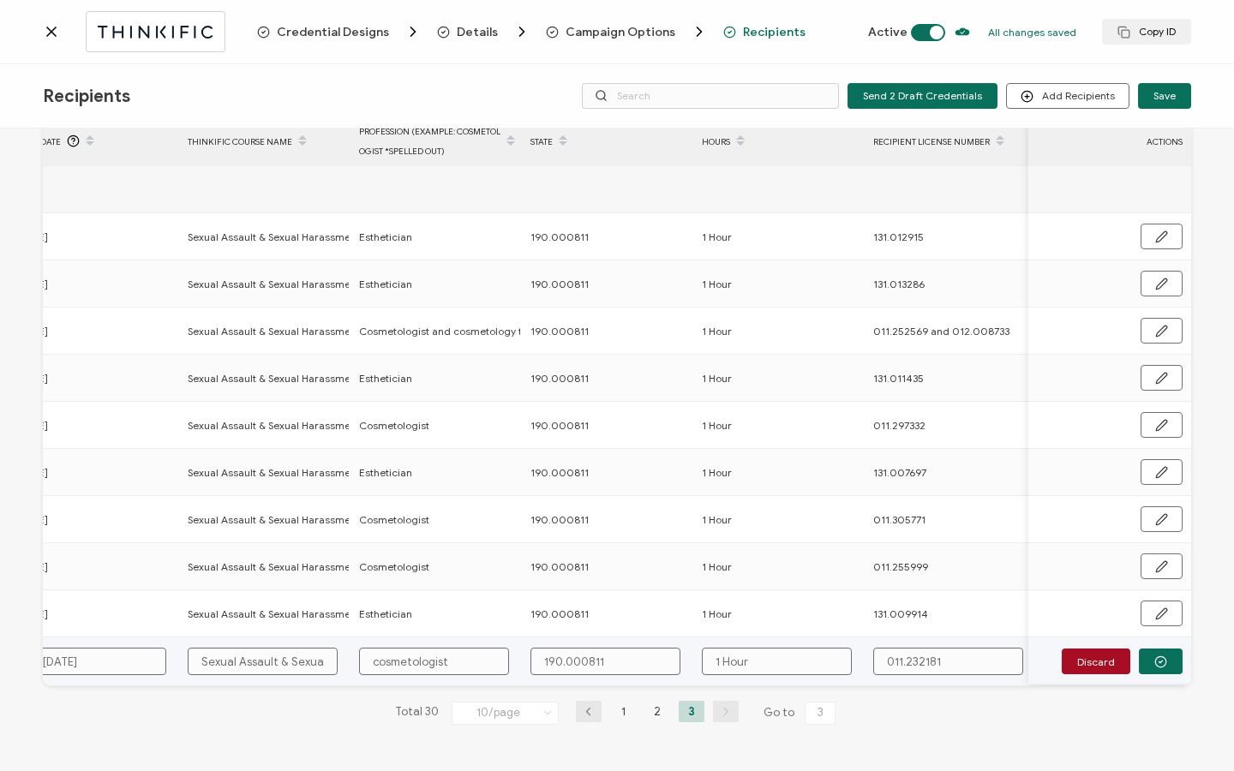
type input "011.232181"
click at [379, 657] on input "cosmetologist" at bounding box center [434, 661] width 150 height 27
type input "osmetologist"
type input "Xosmetologist"
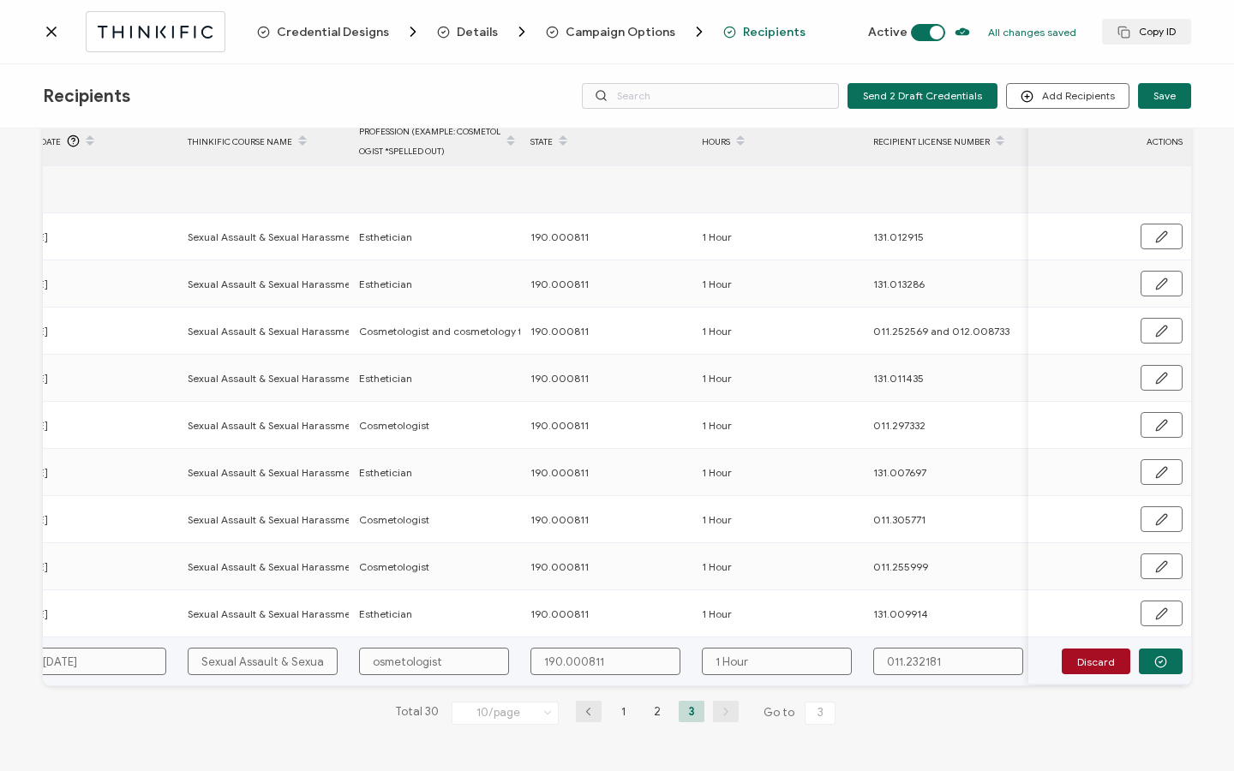
type input "Xosmetologist"
type input "osmetologist"
type input "Cosmetologist"
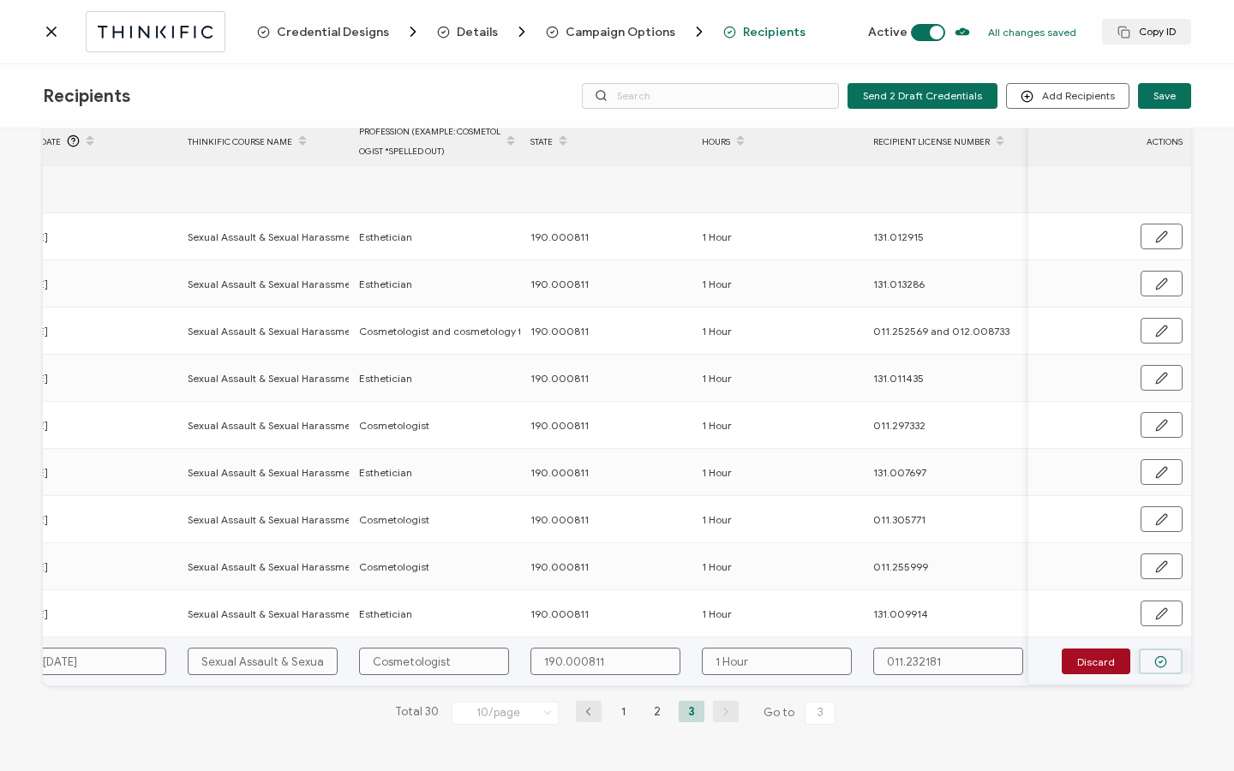
type input "Cosmetologist"
click at [1163, 652] on button "button" at bounding box center [1161, 662] width 44 height 26
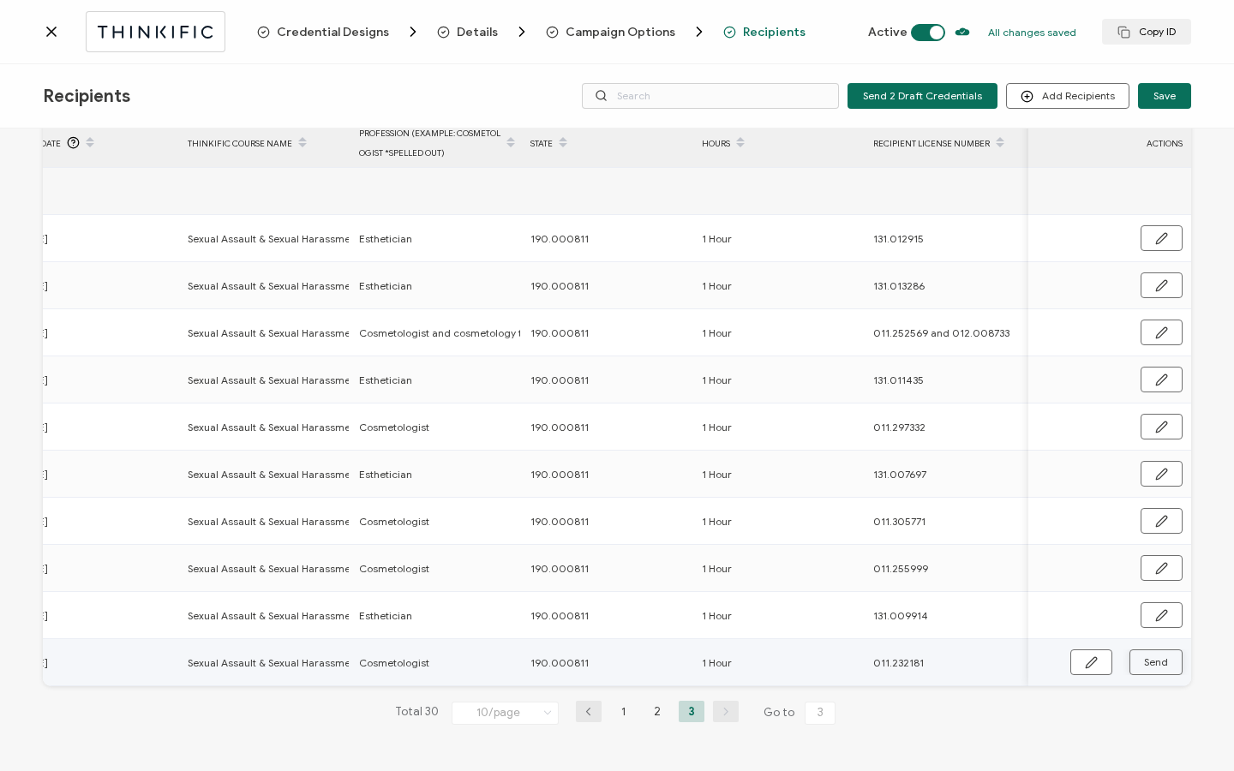
scroll to position [87, 0]
click at [1163, 652] on button "Send" at bounding box center [1156, 663] width 53 height 26
